Goal: Task Accomplishment & Management: Manage account settings

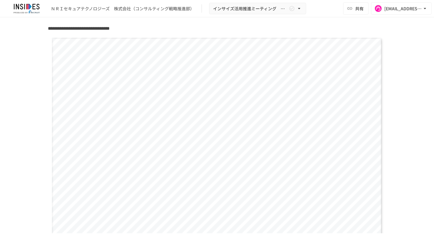
scroll to position [515, 0]
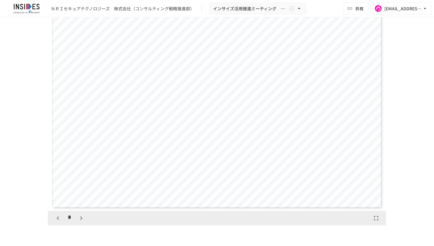
click at [60, 219] on button "button" at bounding box center [58, 218] width 10 height 10
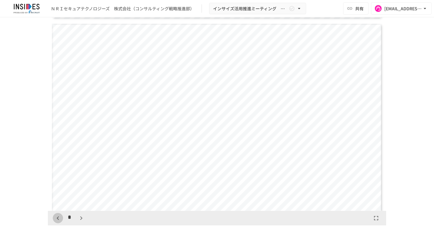
click at [60, 219] on button "button" at bounding box center [58, 218] width 10 height 10
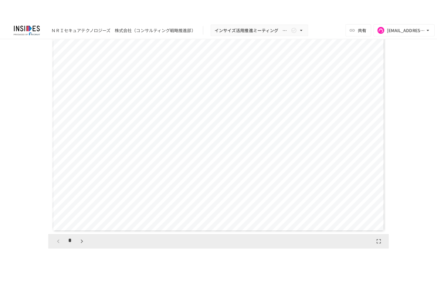
scroll to position [0, 0]
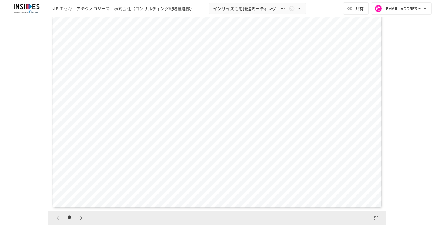
click at [377, 215] on icon "button" at bounding box center [376, 218] width 7 height 7
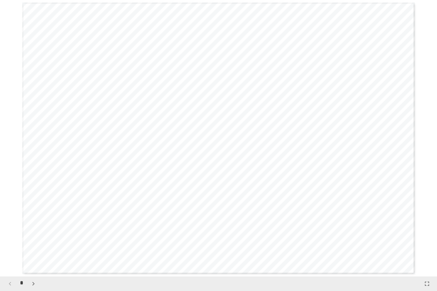
click at [32, 246] on icon "button" at bounding box center [33, 283] width 7 height 7
click at [30, 246] on icon "button" at bounding box center [33, 283] width 7 height 7
click at [37, 246] on icon "button" at bounding box center [33, 283] width 7 height 7
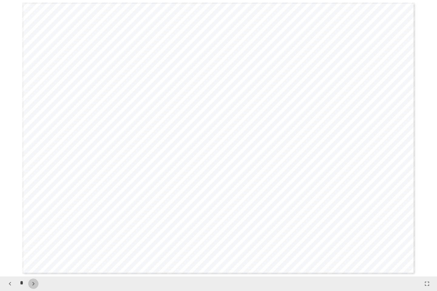
scroll to position [830, 0]
click at [35, 246] on icon "button" at bounding box center [33, 283] width 7 height 7
click at [37, 246] on icon "button" at bounding box center [33, 283] width 7 height 7
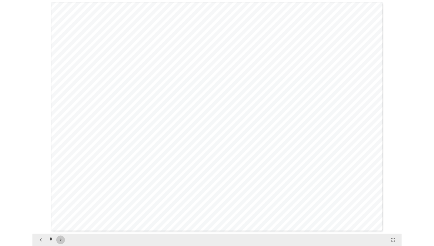
scroll to position [1383, 0]
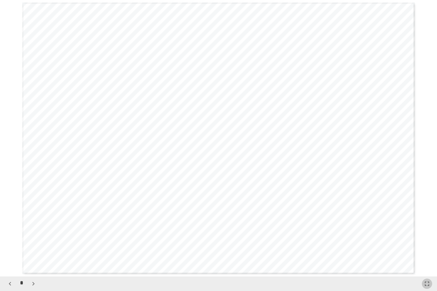
click at [424, 246] on icon "button" at bounding box center [426, 283] width 7 height 7
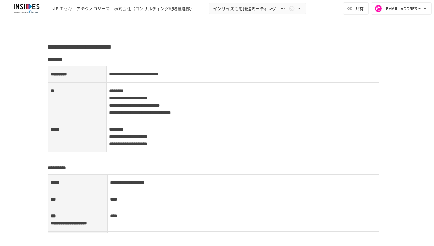
scroll to position [758, 0]
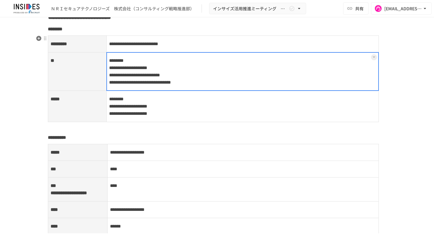
click at [261, 81] on td "**********" at bounding box center [242, 71] width 273 height 39
click at [261, 81] on div at bounding box center [242, 71] width 273 height 39
click at [261, 81] on p "**********" at bounding box center [242, 72] width 267 height 30
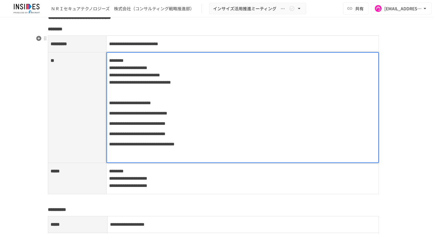
click at [203, 184] on td "**********" at bounding box center [242, 178] width 273 height 31
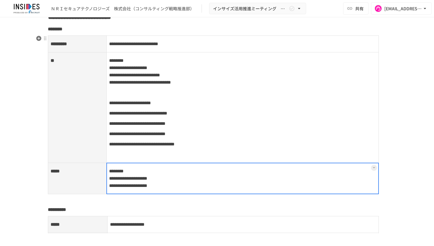
click at [203, 184] on div at bounding box center [242, 179] width 273 height 32
click at [202, 184] on p "**********" at bounding box center [242, 178] width 267 height 22
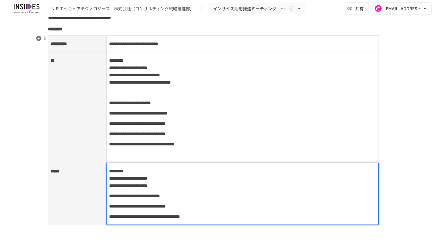
click at [297, 215] on p "**********" at bounding box center [242, 217] width 267 height 8
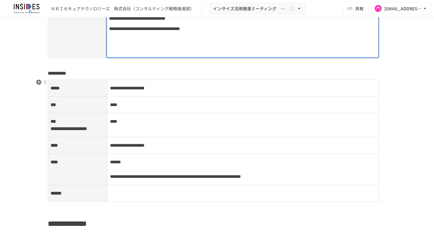
scroll to position [976, 0]
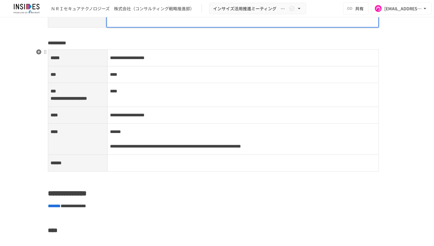
click at [136, 136] on td "**********" at bounding box center [243, 139] width 272 height 31
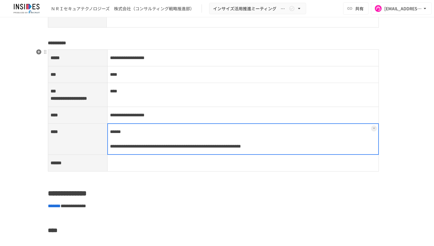
click at [131, 139] on div at bounding box center [243, 139] width 272 height 32
click at [131, 138] on div at bounding box center [243, 139] width 272 height 32
click at [111, 134] on span "******" at bounding box center [115, 131] width 11 height 5
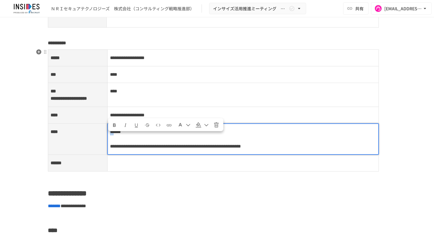
drag, startPoint x: 116, startPoint y: 139, endPoint x: 106, endPoint y: 138, distance: 10.0
click at [106, 138] on tr "**********" at bounding box center [213, 139] width 331 height 31
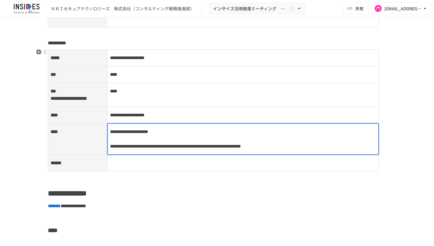
click at [190, 121] on td "**********" at bounding box center [243, 115] width 272 height 17
click at [190, 137] on td "**********" at bounding box center [243, 139] width 272 height 31
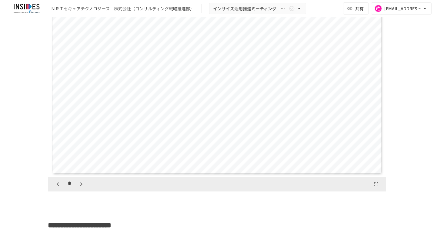
scroll to position [522, 0]
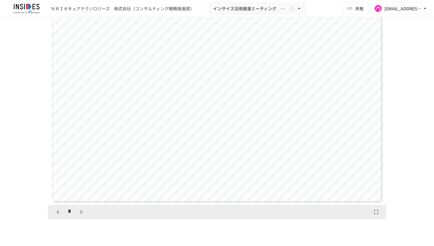
click at [81, 212] on icon "button" at bounding box center [81, 212] width 7 height 7
click at [82, 210] on icon "button" at bounding box center [81, 212] width 7 height 7
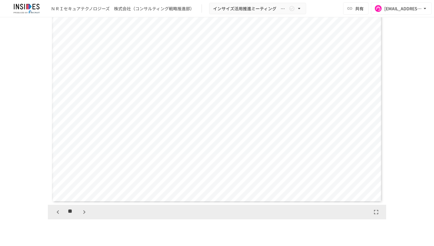
click at [56, 210] on icon "button" at bounding box center [57, 212] width 7 height 7
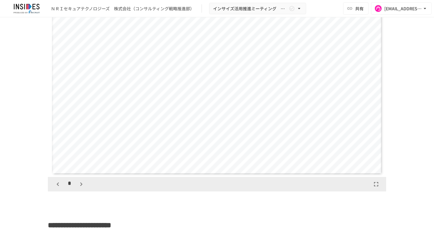
scroll to position [552, 0]
click at [78, 182] on icon "button" at bounding box center [81, 181] width 7 height 7
click at [79, 182] on button "button" at bounding box center [84, 182] width 10 height 10
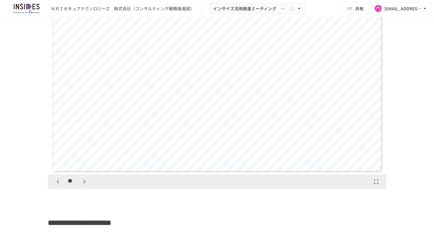
click at [79, 182] on button "button" at bounding box center [84, 182] width 10 height 10
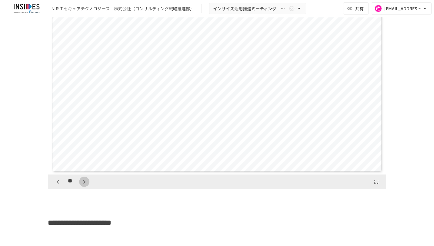
click at [79, 182] on button "button" at bounding box center [84, 182] width 10 height 10
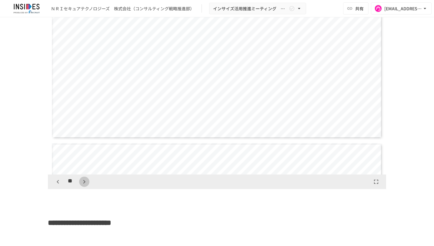
click at [79, 182] on button "button" at bounding box center [84, 182] width 10 height 10
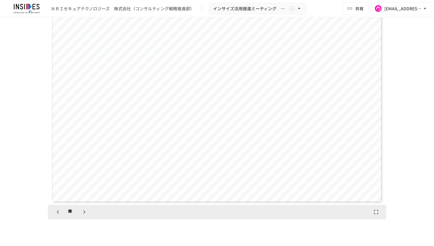
click at [79, 210] on button "button" at bounding box center [84, 212] width 10 height 10
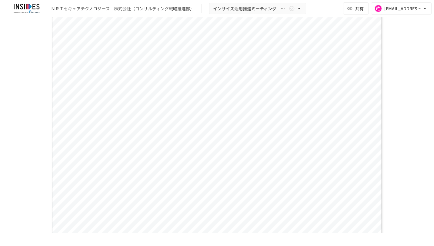
scroll to position [491, 0]
click at [108, 182] on div "**********" at bounding box center [217, 119] width 330 height 229
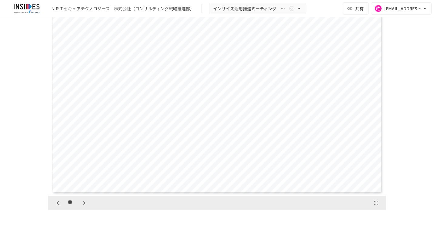
scroll to position [552, 0]
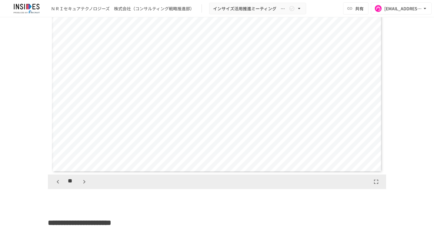
click at [84, 184] on icon "button" at bounding box center [84, 181] width 7 height 7
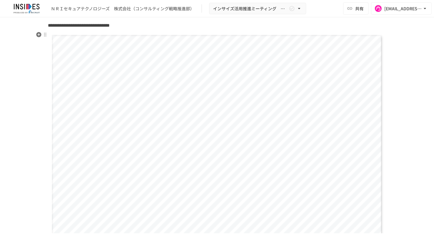
scroll to position [522, 0]
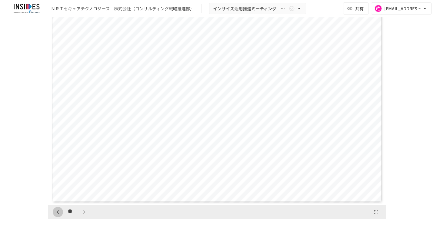
click at [56, 211] on icon "button" at bounding box center [57, 212] width 7 height 7
click at [82, 209] on icon "button" at bounding box center [84, 212] width 7 height 7
click at [57, 214] on icon "button" at bounding box center [57, 212] width 7 height 7
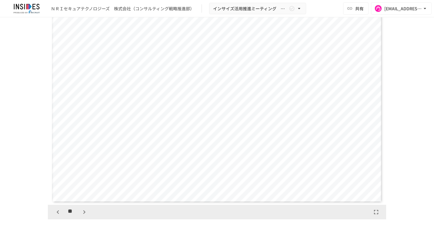
click at [57, 214] on icon "button" at bounding box center [57, 212] width 7 height 7
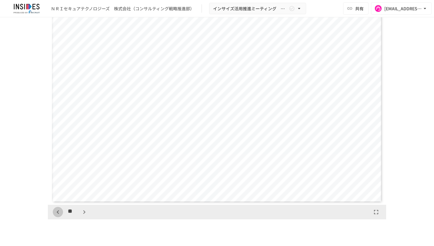
click at [57, 214] on icon "button" at bounding box center [57, 212] width 7 height 7
click at [57, 212] on icon "button" at bounding box center [57, 212] width 7 height 7
click at [59, 210] on icon "button" at bounding box center [57, 212] width 7 height 7
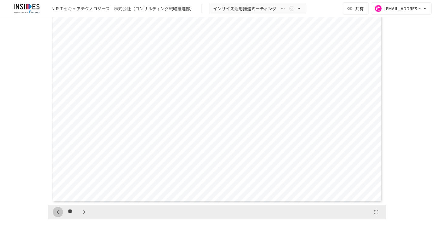
click at [59, 210] on icon "button" at bounding box center [57, 212] width 7 height 7
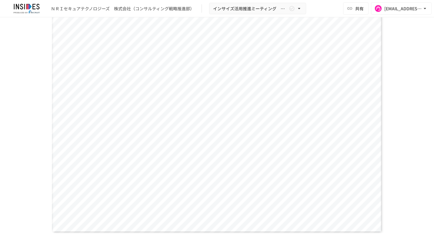
scroll to position [552, 0]
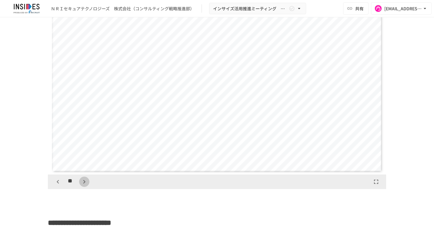
click at [84, 180] on icon "button" at bounding box center [84, 181] width 7 height 7
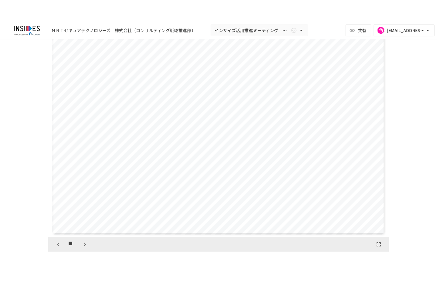
scroll to position [522, 0]
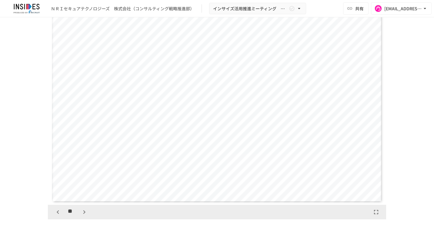
click at [375, 211] on icon "button" at bounding box center [376, 212] width 7 height 7
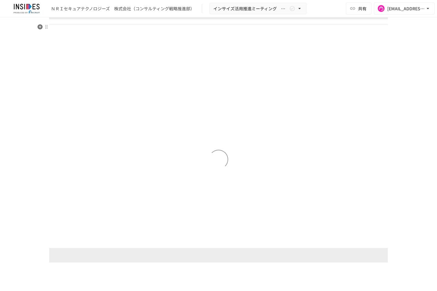
scroll to position [3318, 0]
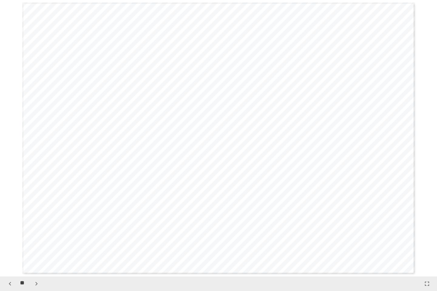
click at [38, 246] on icon "button" at bounding box center [36, 283] width 7 height 7
click at [37, 246] on button "button" at bounding box center [36, 284] width 10 height 10
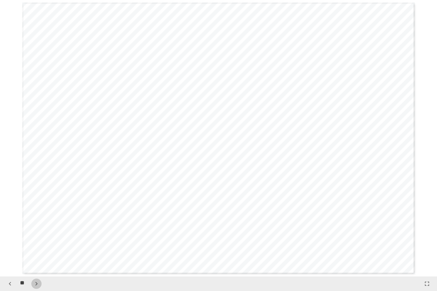
click at [38, 246] on icon "button" at bounding box center [36, 283] width 7 height 7
click at [40, 246] on button "button" at bounding box center [36, 284] width 10 height 10
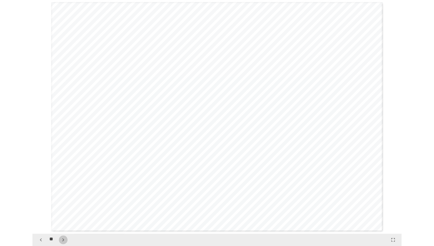
scroll to position [4701, 0]
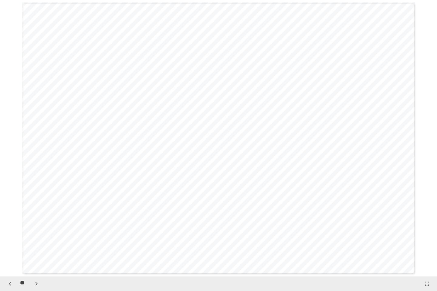
click at [426, 246] on icon "button" at bounding box center [426, 283] width 7 height 7
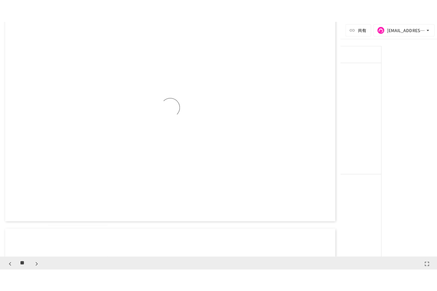
scroll to position [3969, 0]
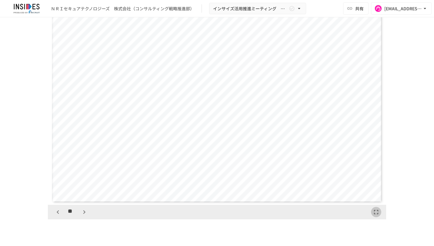
click at [376, 211] on icon "button" at bounding box center [376, 212] width 7 height 7
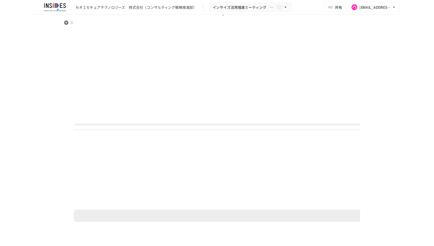
scroll to position [3872, 0]
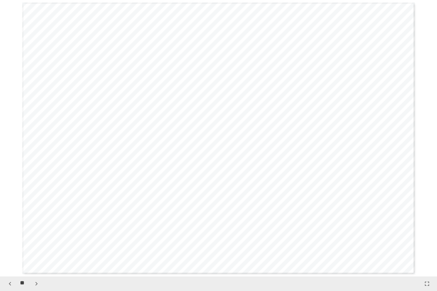
click at [426, 246] on icon "button" at bounding box center [426, 283] width 7 height 7
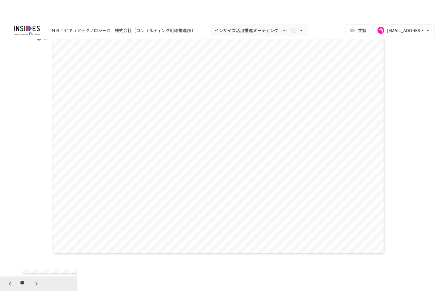
scroll to position [1613, 0]
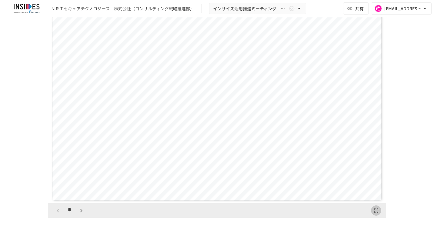
click at [376, 214] on icon "button" at bounding box center [376, 210] width 7 height 7
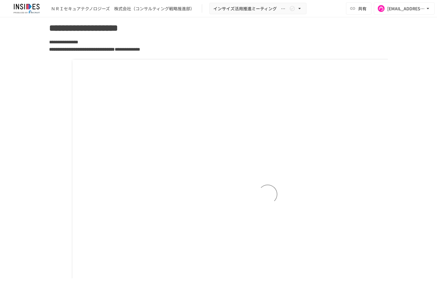
scroll to position [3042, 0]
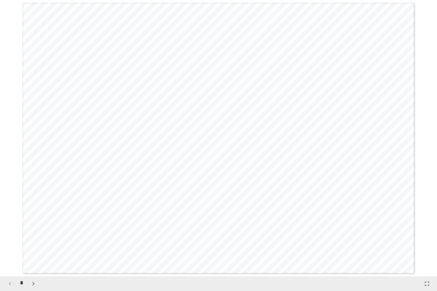
click at [36, 246] on icon "button" at bounding box center [33, 283] width 7 height 7
click at [10, 246] on icon "button" at bounding box center [9, 283] width 7 height 7
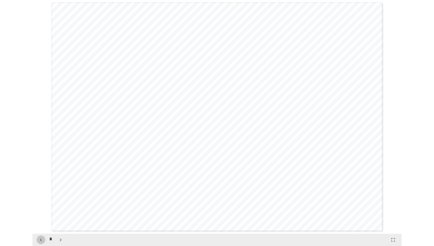
scroll to position [0, 0]
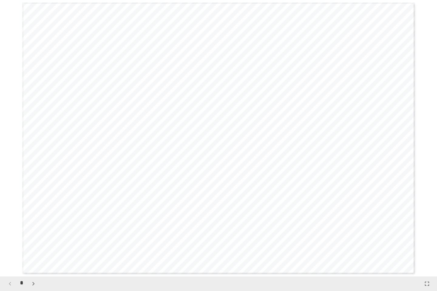
click at [424, 246] on icon "button" at bounding box center [426, 283] width 7 height 7
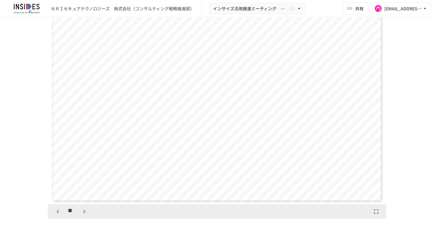
scroll to position [509, 0]
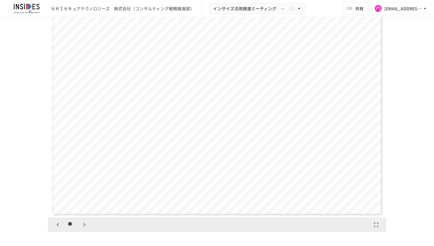
click at [55, 223] on icon "button" at bounding box center [57, 224] width 7 height 7
click at [83, 223] on icon "button" at bounding box center [84, 224] width 7 height 7
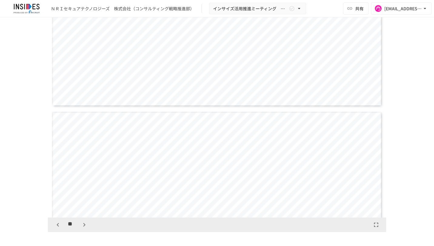
click at [83, 223] on icon "button" at bounding box center [84, 224] width 7 height 7
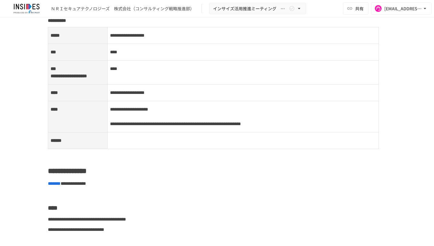
scroll to position [994, 0]
